Goal: Information Seeking & Learning: Learn about a topic

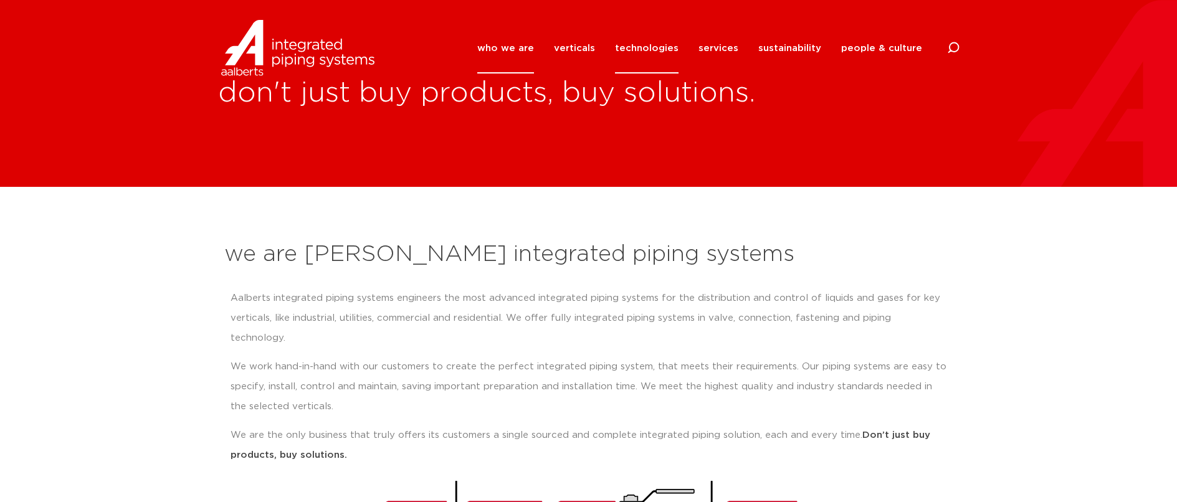
click at [646, 48] on link "technologies" at bounding box center [647, 48] width 64 height 50
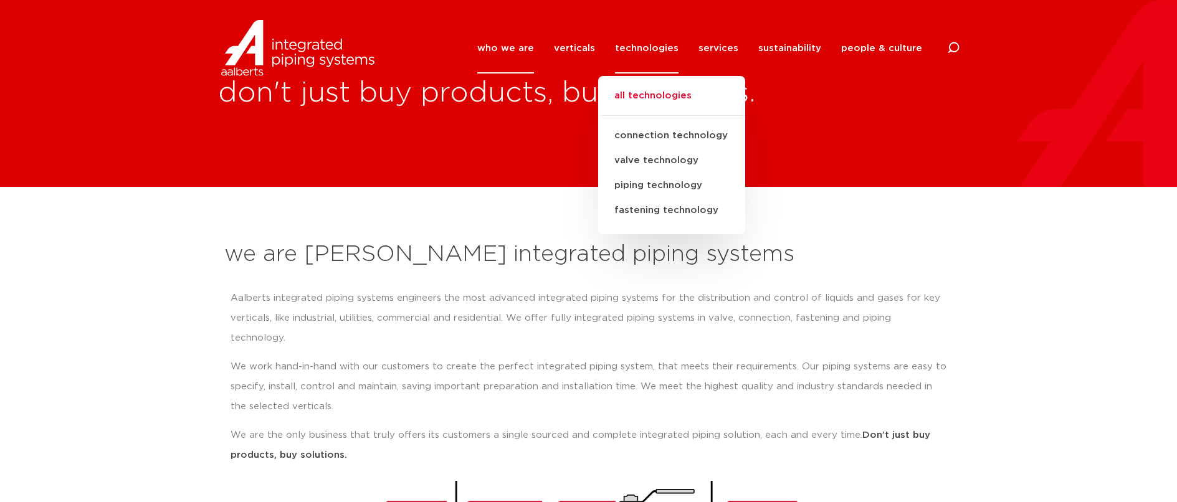
click at [652, 97] on link "all technologies" at bounding box center [671, 101] width 147 height 27
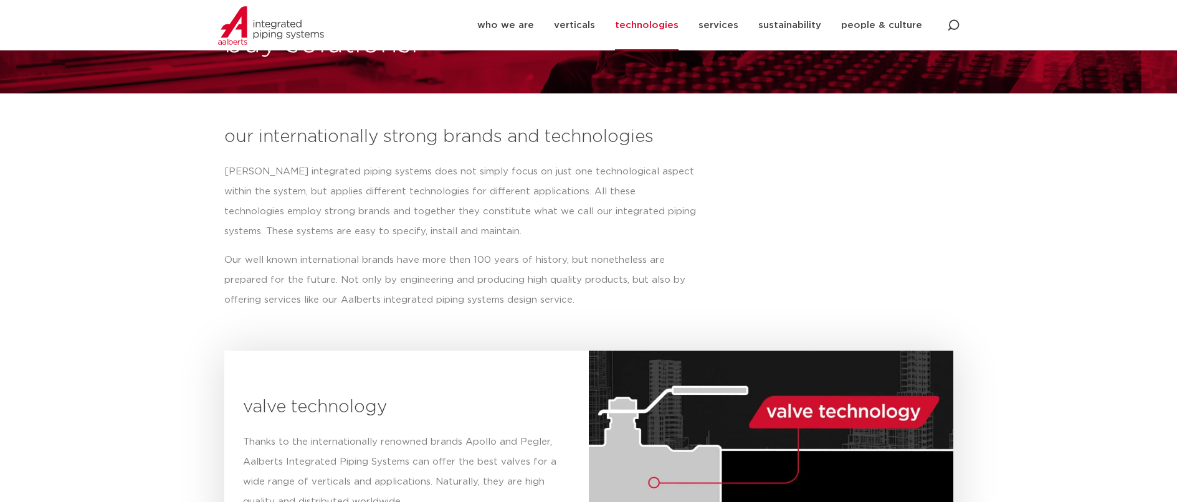
scroll to position [187, 0]
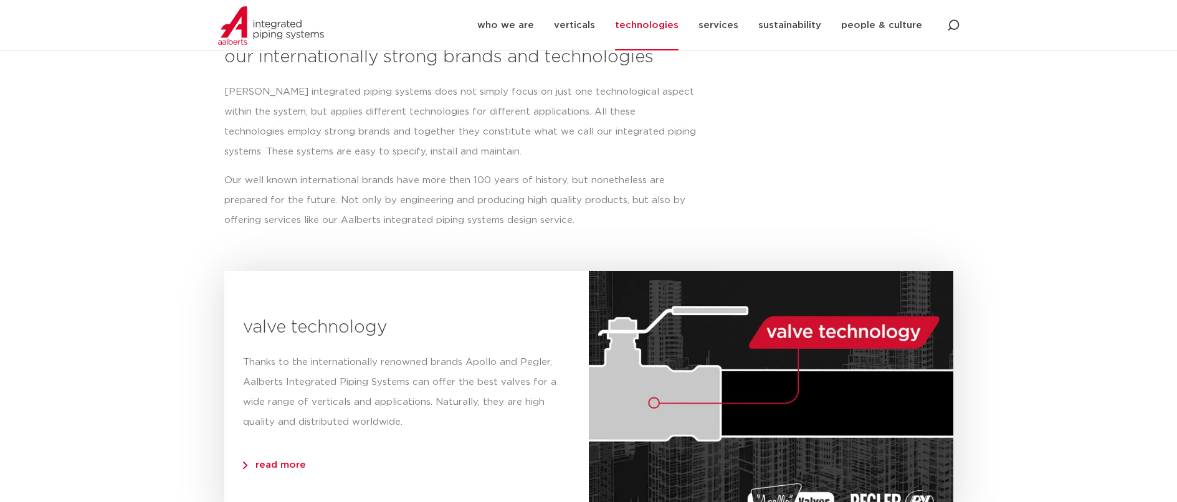
click at [273, 469] on span "read more" at bounding box center [274, 464] width 63 height 9
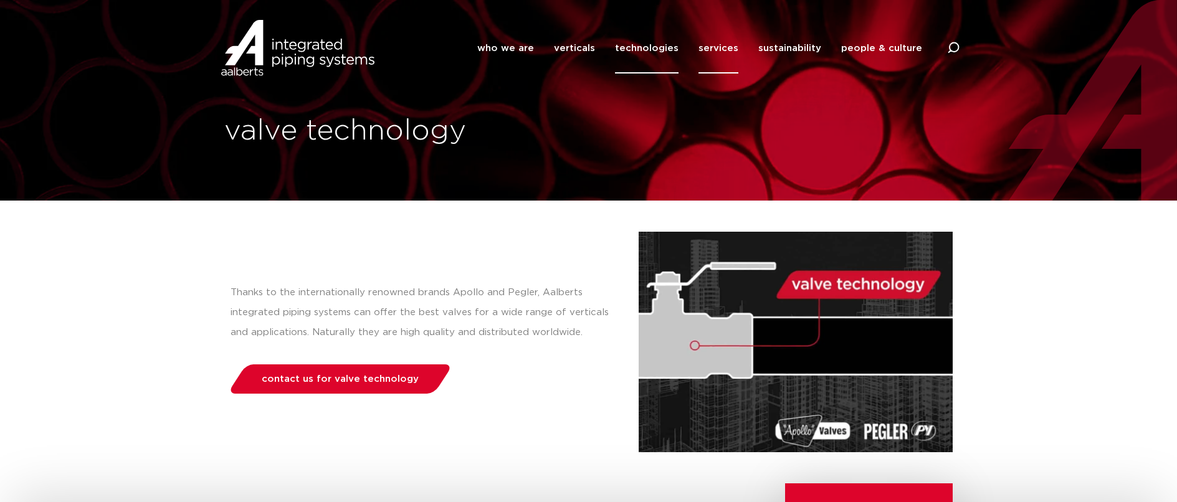
click at [736, 50] on link "services" at bounding box center [718, 48] width 40 height 50
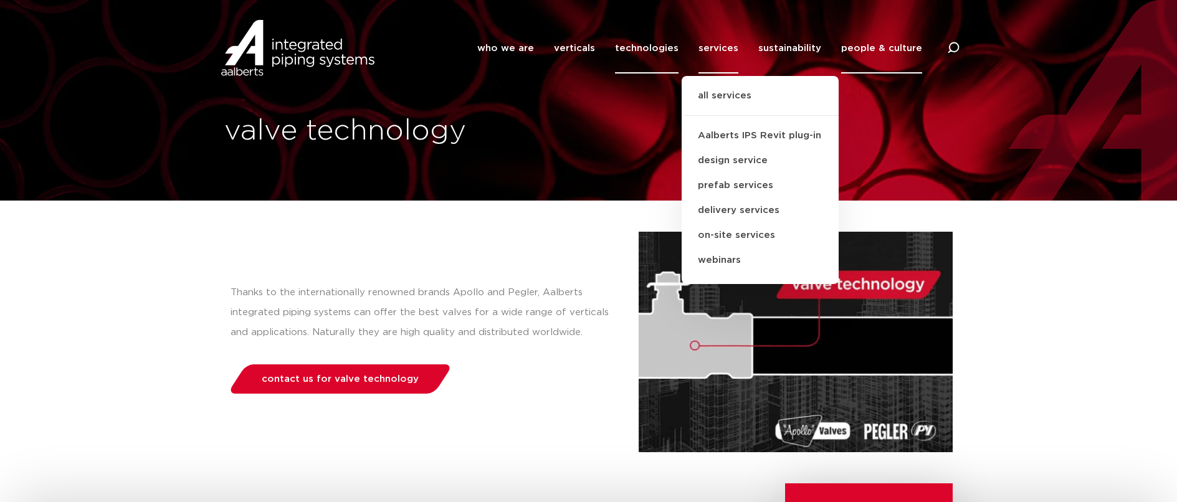
click at [866, 43] on link "people & culture" at bounding box center [881, 48] width 81 height 50
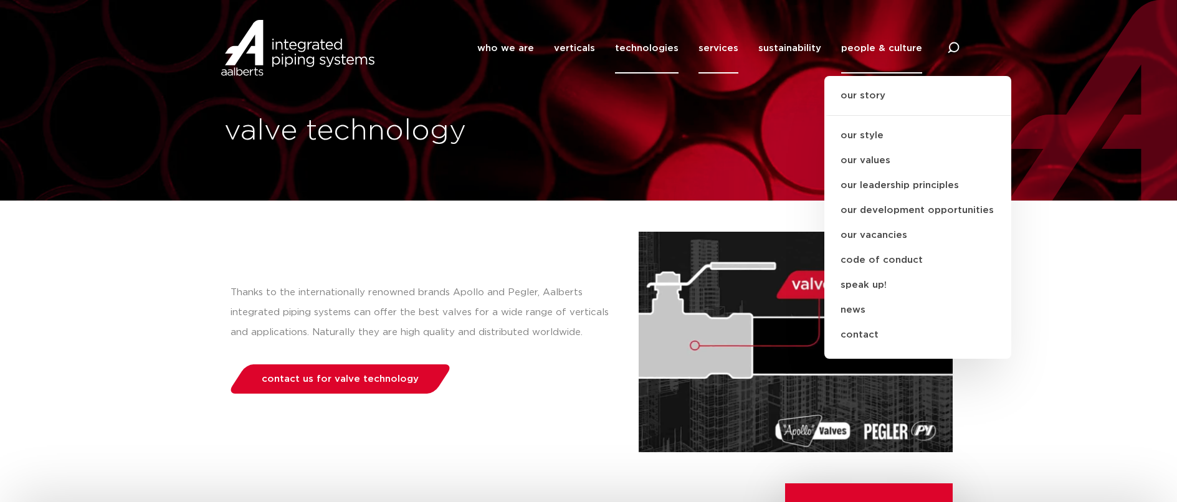
click at [725, 50] on link "services" at bounding box center [718, 48] width 40 height 50
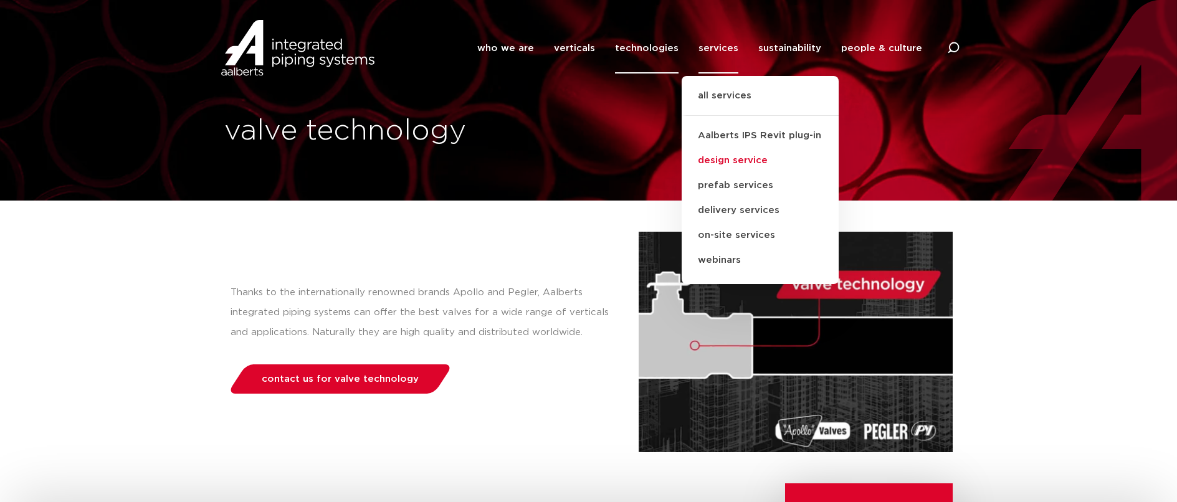
click at [736, 162] on link "design service" at bounding box center [760, 160] width 157 height 25
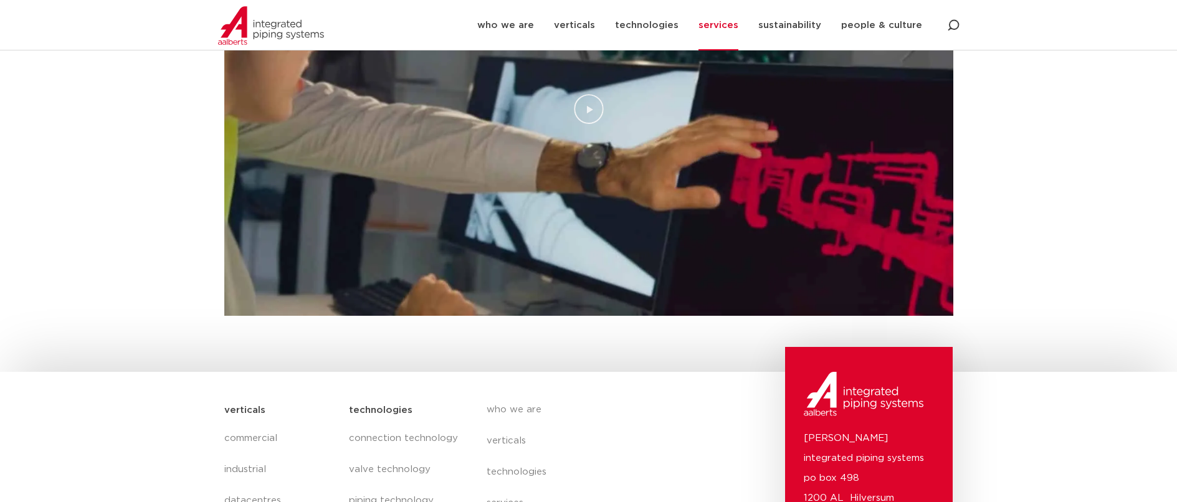
scroll to position [1055, 0]
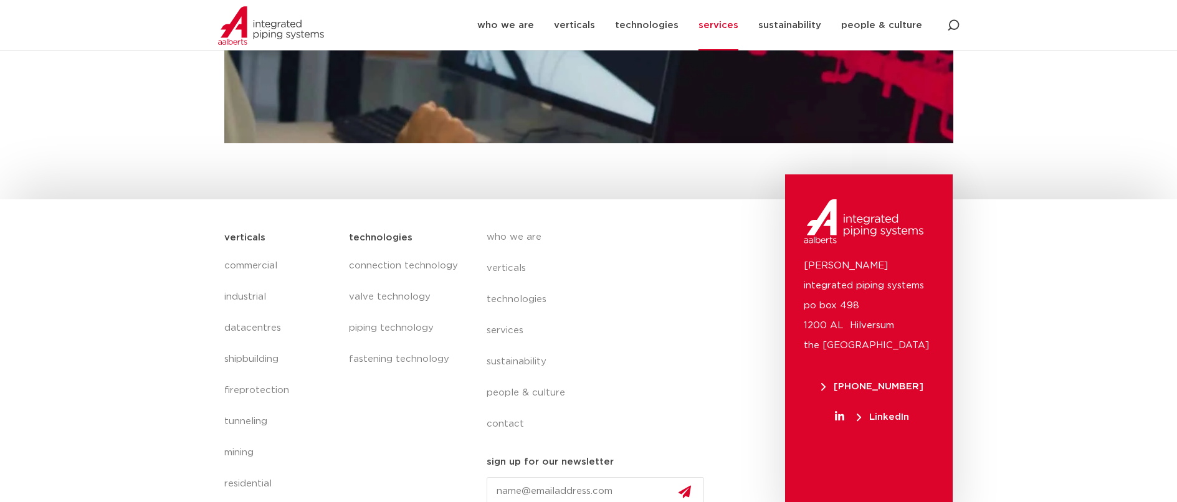
click at [738, 25] on link "services" at bounding box center [718, 25] width 40 height 50
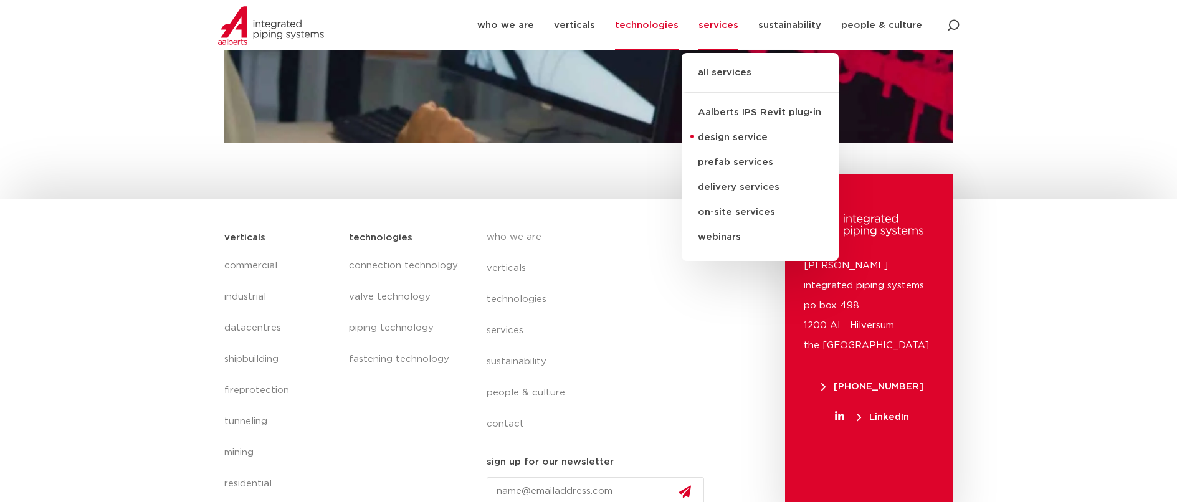
click at [670, 26] on link "technologies" at bounding box center [647, 25] width 64 height 50
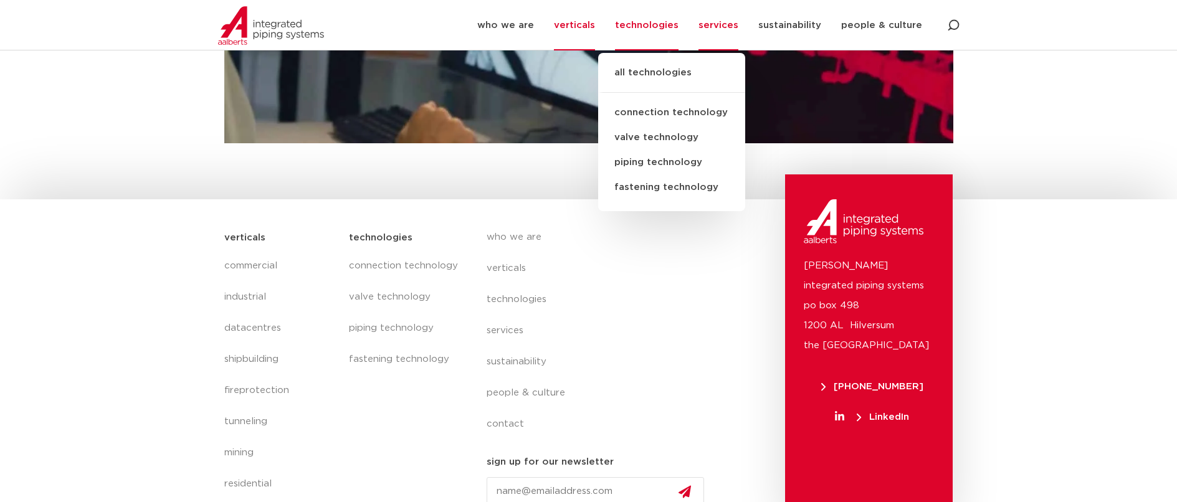
click at [585, 27] on link "verticals" at bounding box center [574, 25] width 41 height 50
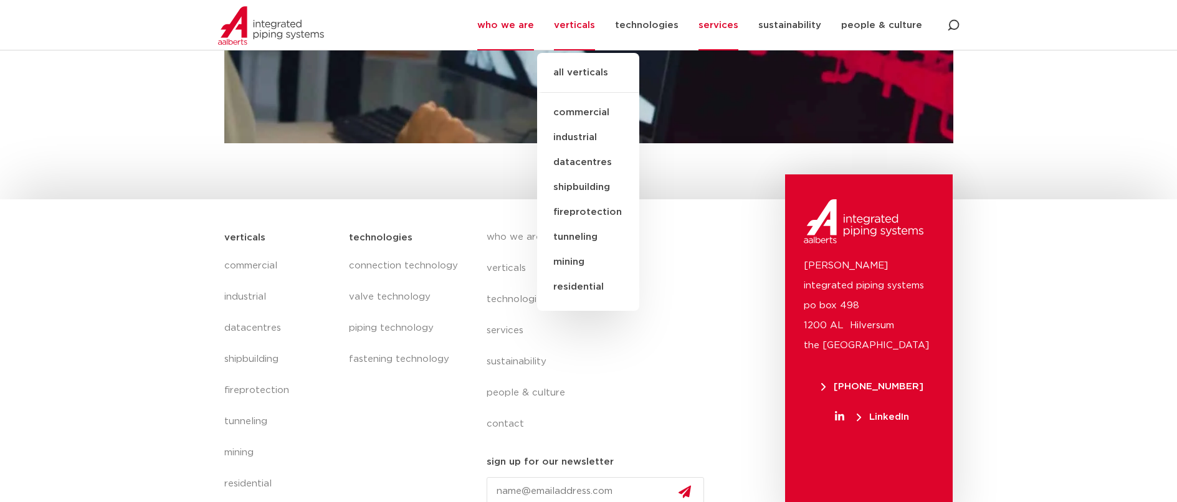
click at [515, 29] on link "who we are" at bounding box center [505, 25] width 57 height 50
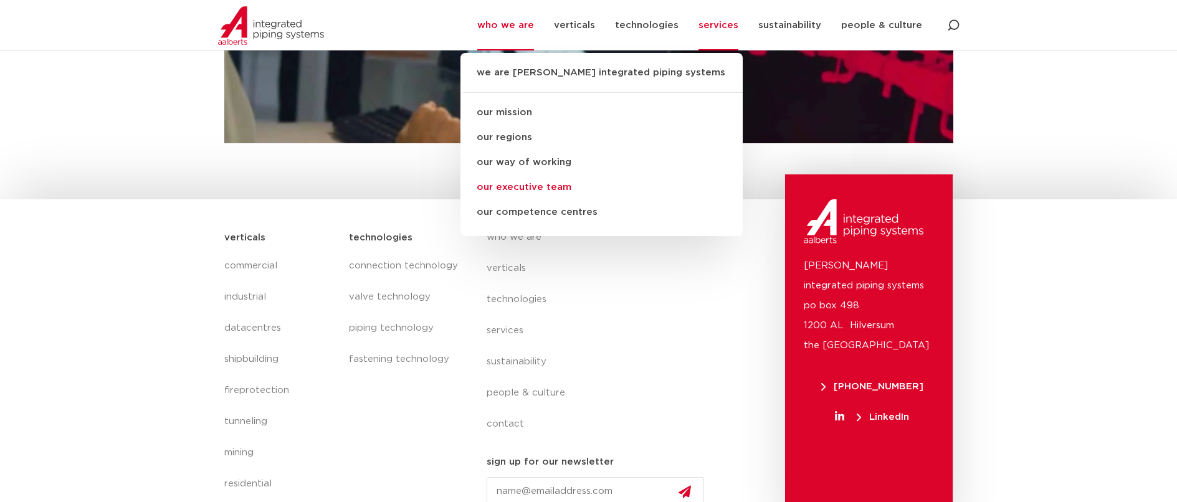
click at [527, 182] on link "our executive team" at bounding box center [601, 187] width 282 height 25
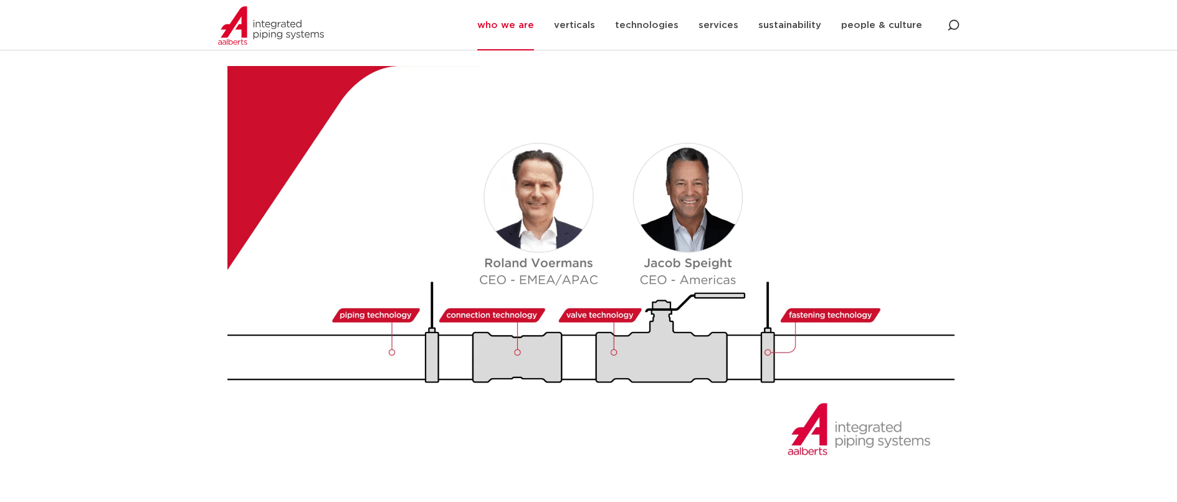
scroll to position [1391, 0]
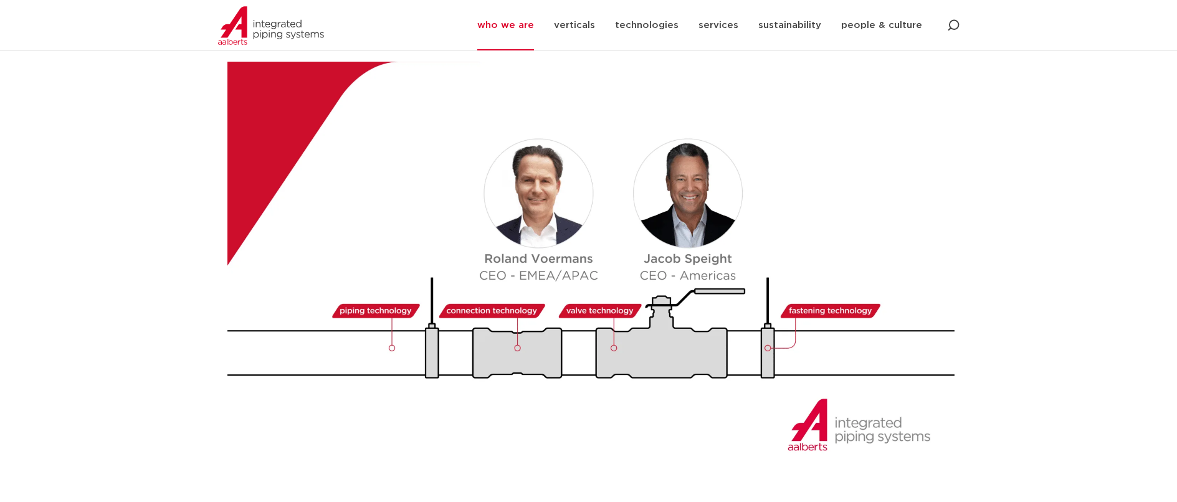
click at [721, 204] on img at bounding box center [593, 268] width 732 height 412
click at [710, 236] on img at bounding box center [593, 268] width 732 height 412
click at [698, 257] on img at bounding box center [593, 268] width 732 height 412
click at [550, 206] on img at bounding box center [593, 268] width 732 height 412
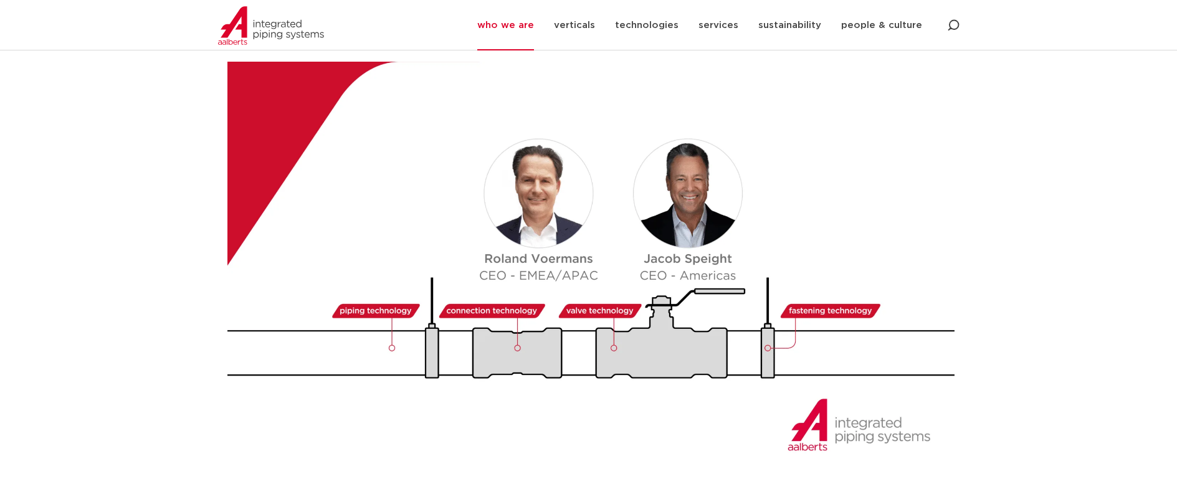
drag, startPoint x: 544, startPoint y: 238, endPoint x: 542, endPoint y: 245, distance: 7.1
click at [543, 240] on img at bounding box center [593, 268] width 732 height 412
click at [542, 245] on img at bounding box center [593, 268] width 732 height 412
click at [555, 23] on li "verticals all verticals commercial industrial datacentres shipbuilding fireprot…" at bounding box center [574, 25] width 61 height 50
click at [576, 24] on link "verticals" at bounding box center [574, 25] width 41 height 50
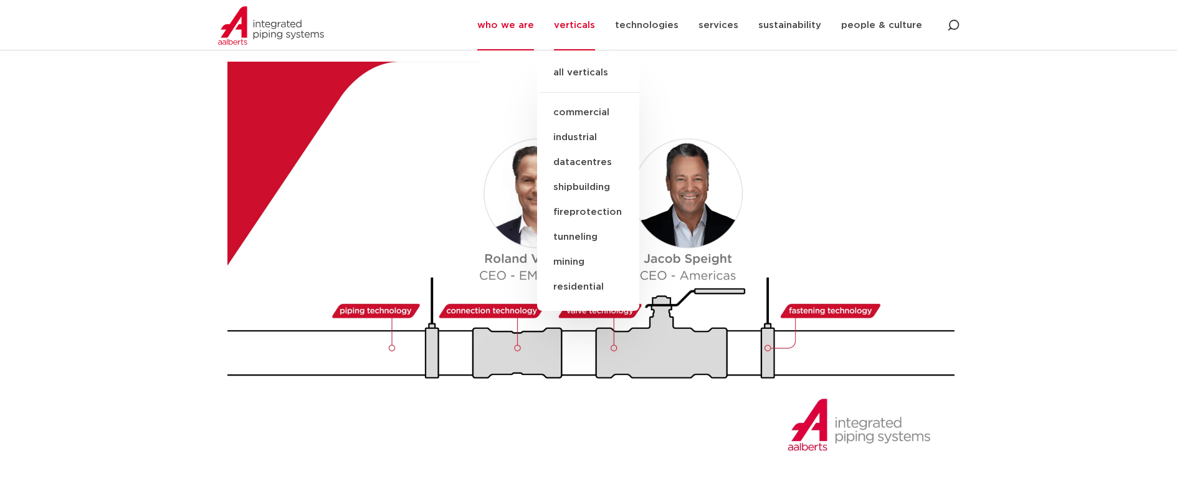
click at [584, 287] on link "residential" at bounding box center [588, 287] width 102 height 25
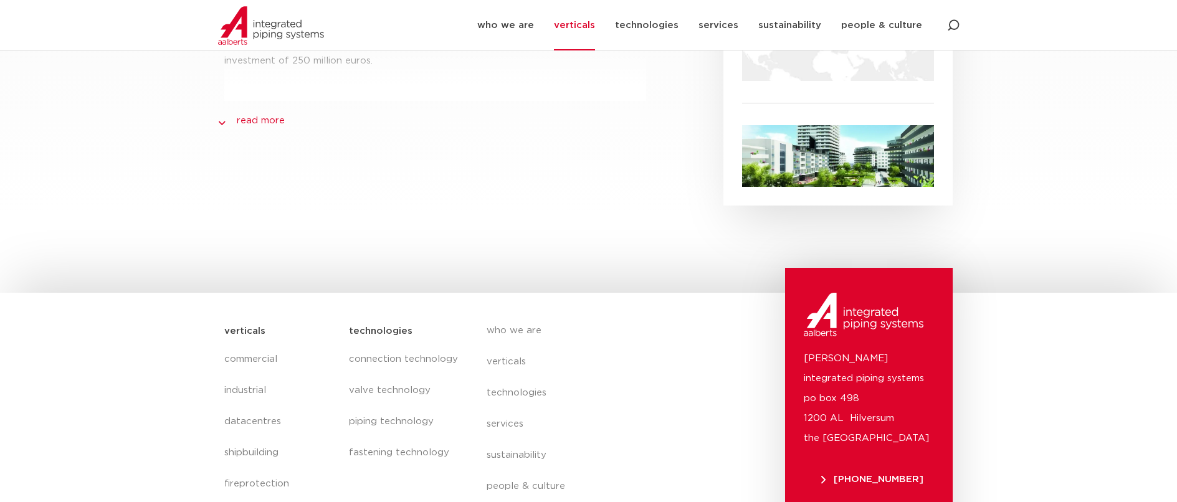
scroll to position [607, 0]
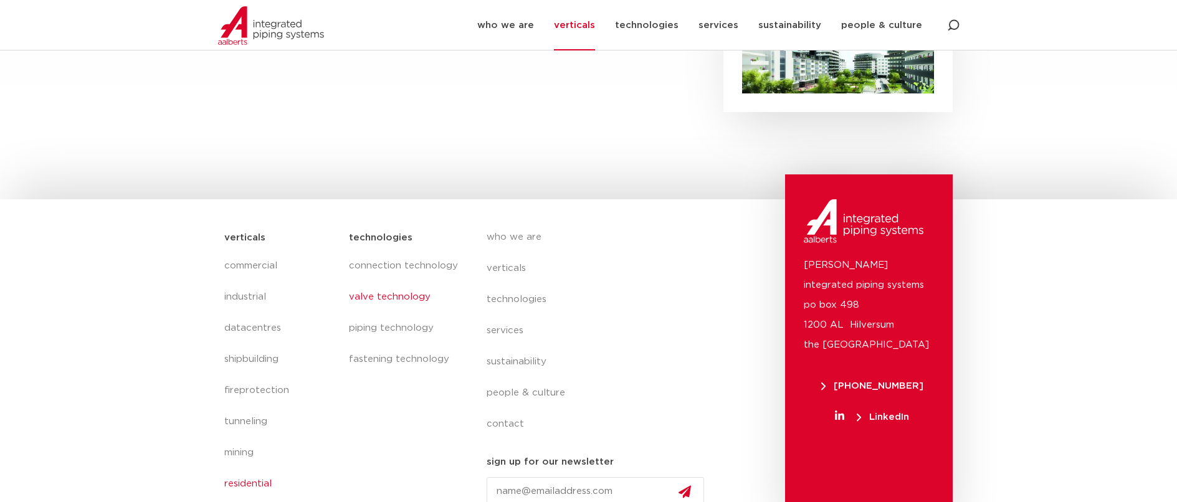
click at [391, 282] on link "valve technology" at bounding box center [405, 297] width 112 height 31
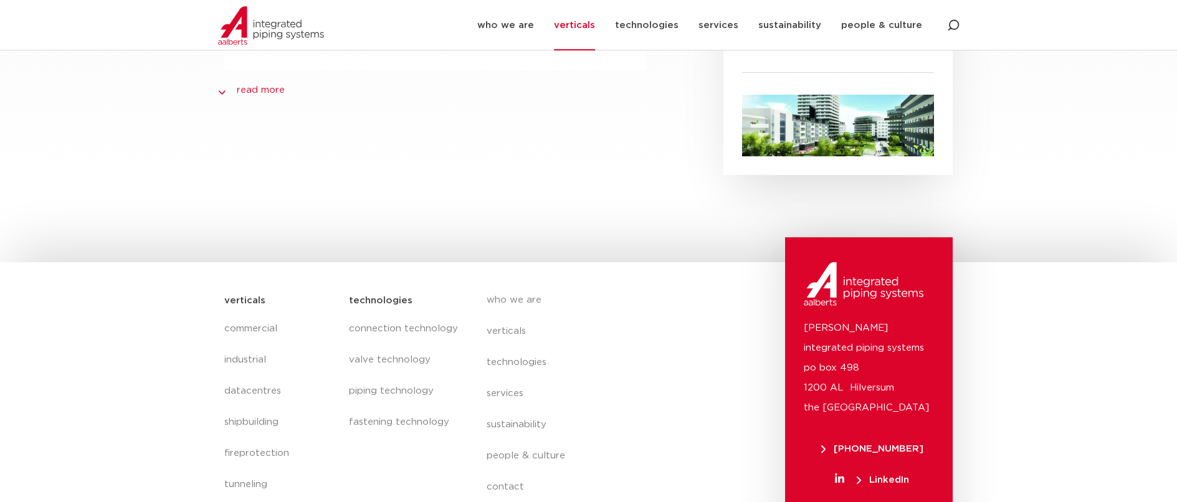
scroll to position [545, 0]
click at [369, 344] on link "valve technology" at bounding box center [405, 359] width 112 height 31
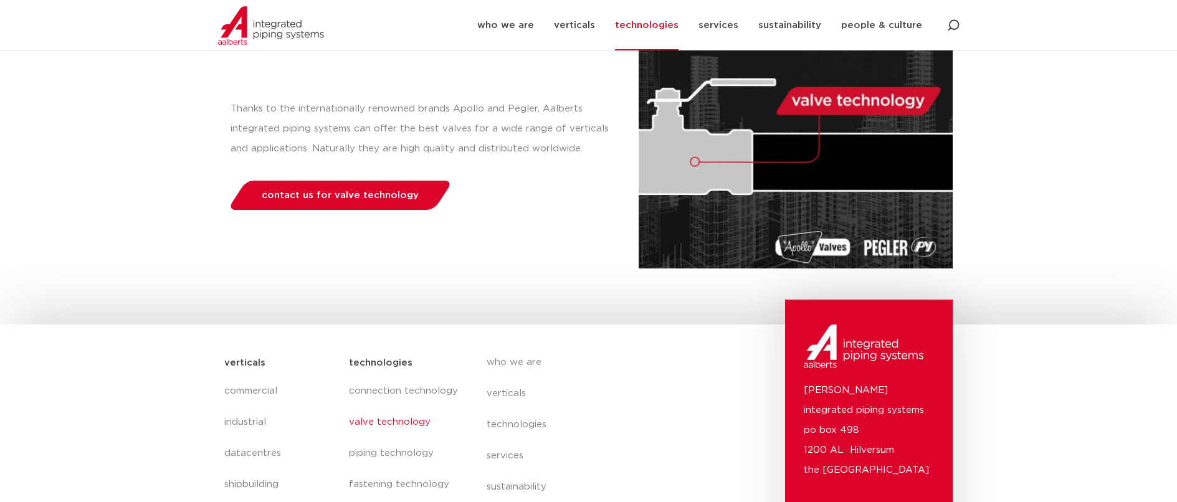
scroll to position [187, 0]
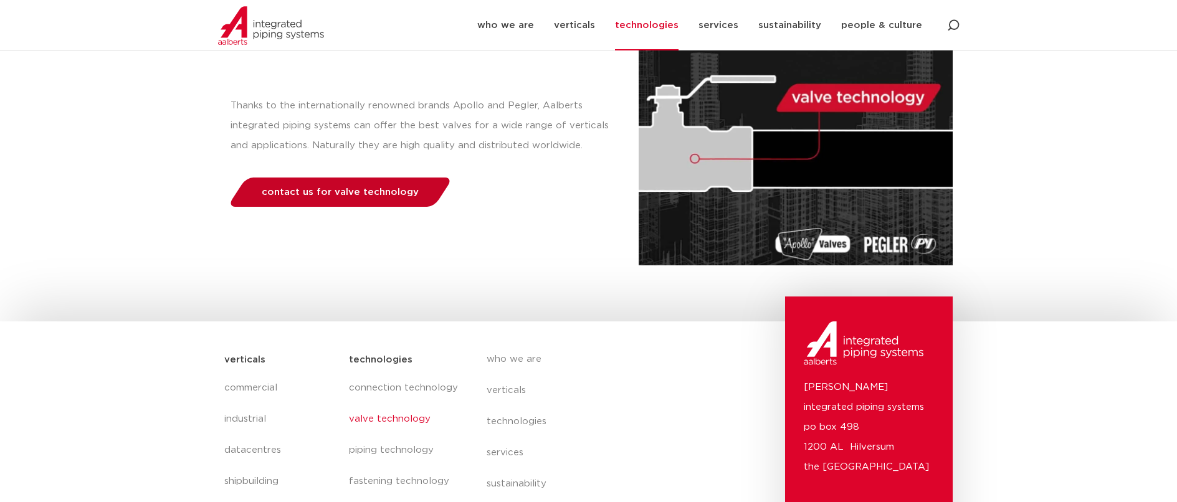
click at [333, 202] on link "contact us for valve technology" at bounding box center [340, 192] width 226 height 29
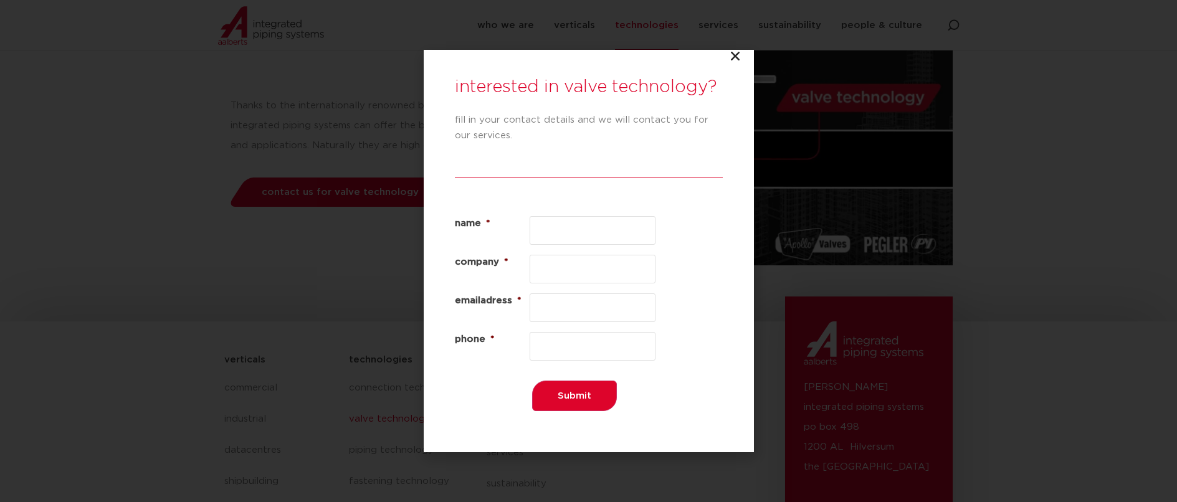
click at [734, 59] on icon "Close" at bounding box center [735, 56] width 12 height 12
click at [735, 53] on icon "Close" at bounding box center [735, 56] width 12 height 12
click at [732, 56] on icon "Close" at bounding box center [735, 56] width 12 height 12
click at [733, 57] on icon "Close" at bounding box center [735, 56] width 12 height 12
click at [348, 163] on div "interested in valve technology? fill in your contact details and we will contac…" at bounding box center [588, 251] width 1177 height 502
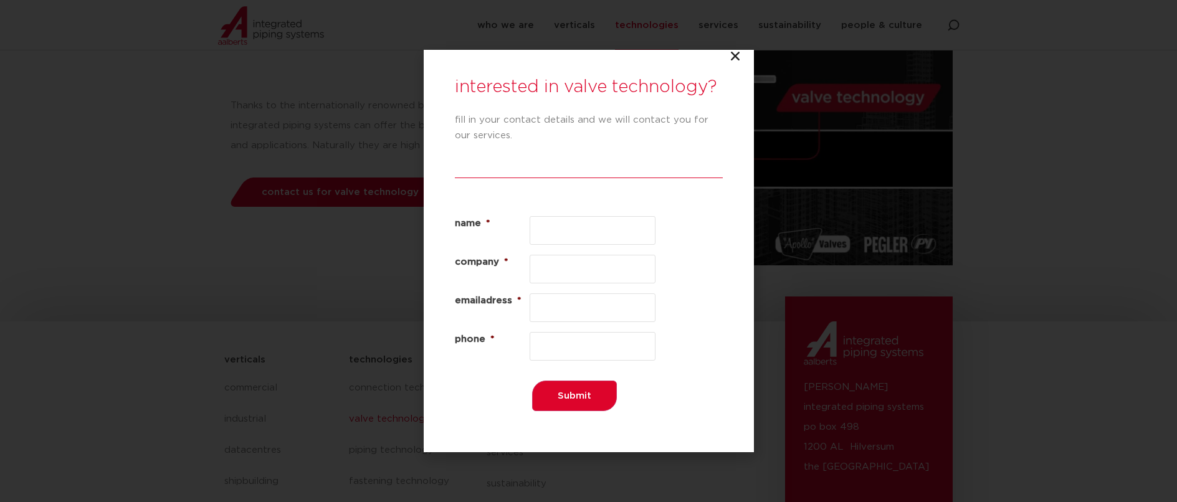
click at [183, 88] on div "interested in valve technology? fill in your contact details and we will contac…" at bounding box center [588, 251] width 1177 height 502
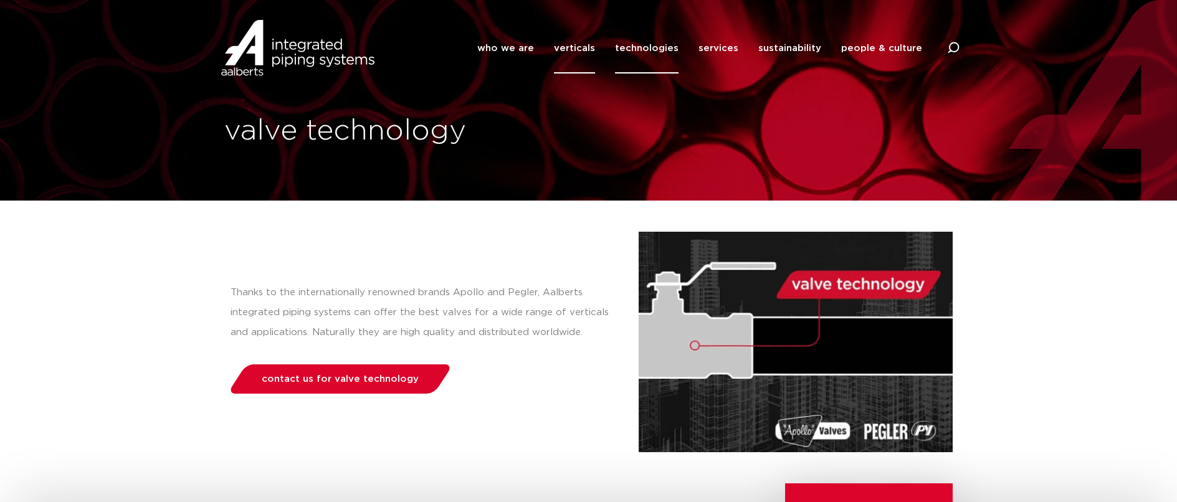
click at [595, 51] on link "verticals" at bounding box center [574, 48] width 41 height 50
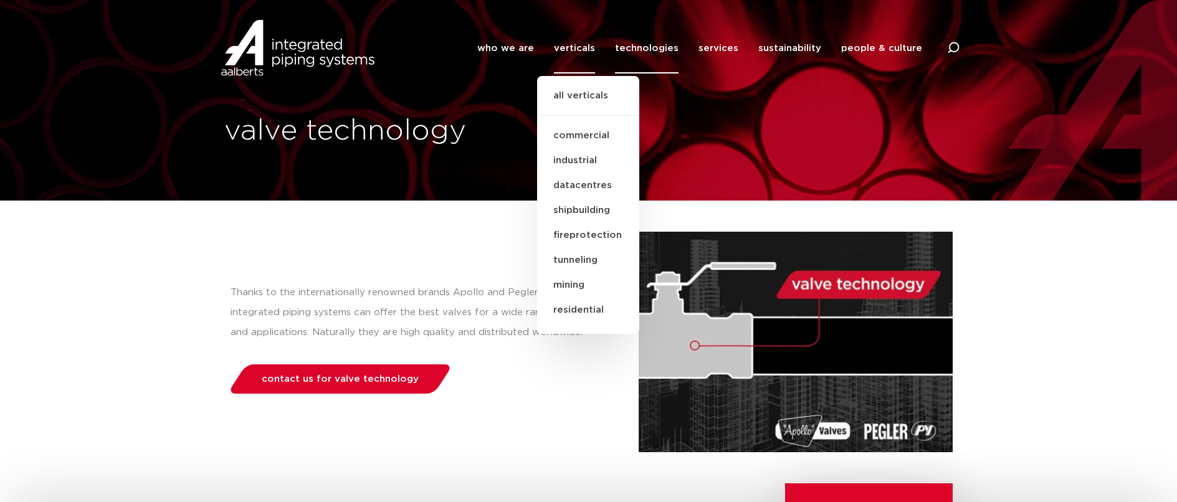
click at [475, 56] on div "who we are we are [PERSON_NAME] integrated piping systems our mission our regio…" at bounding box center [672, 48] width 574 height 56
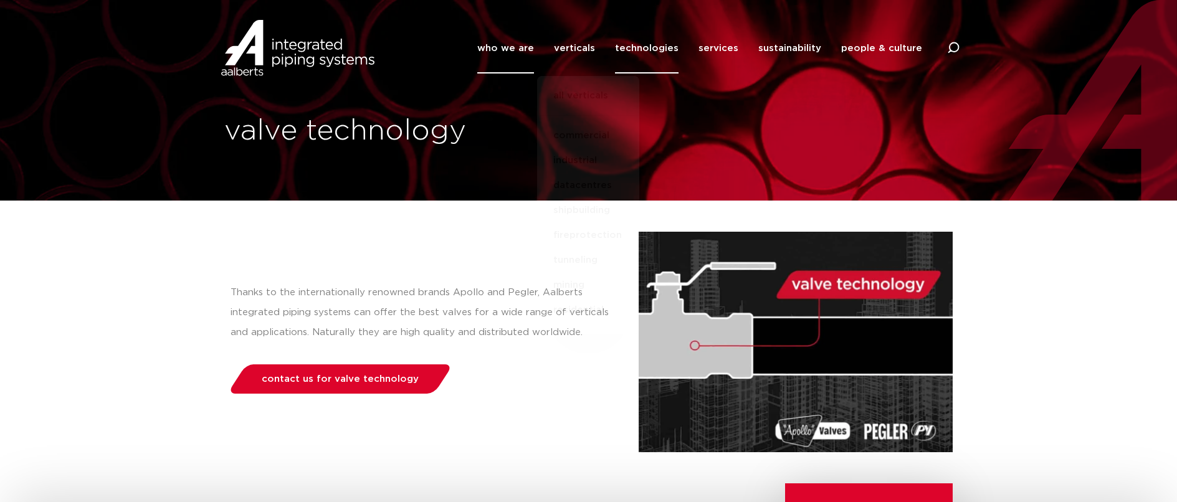
click at [517, 46] on link "who we are" at bounding box center [505, 48] width 57 height 50
